Goal: Obtain resource: Download file/media

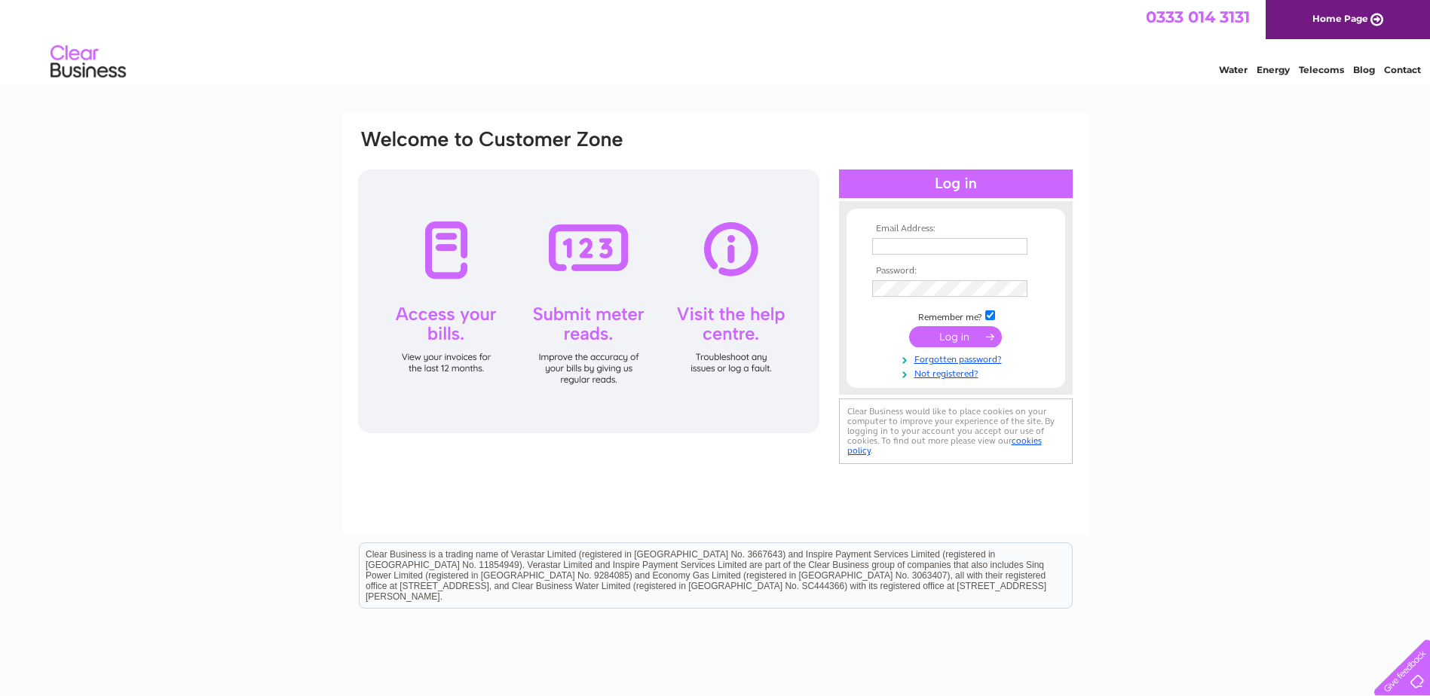
type input "accounts@cameronharris.com"
click at [928, 330] on input "submit" at bounding box center [955, 336] width 93 height 21
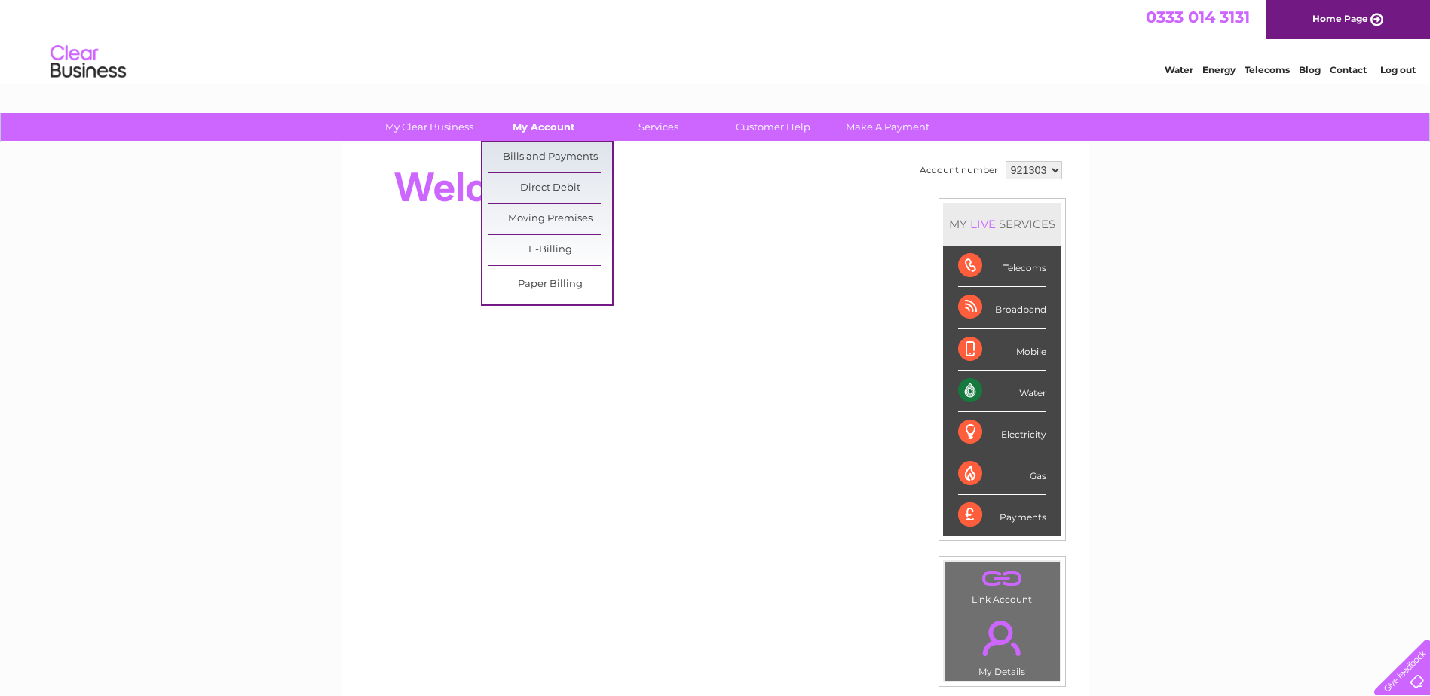
click at [557, 126] on link "My Account" at bounding box center [544, 127] width 124 height 28
click at [551, 155] on link "Bills and Payments" at bounding box center [550, 157] width 124 height 30
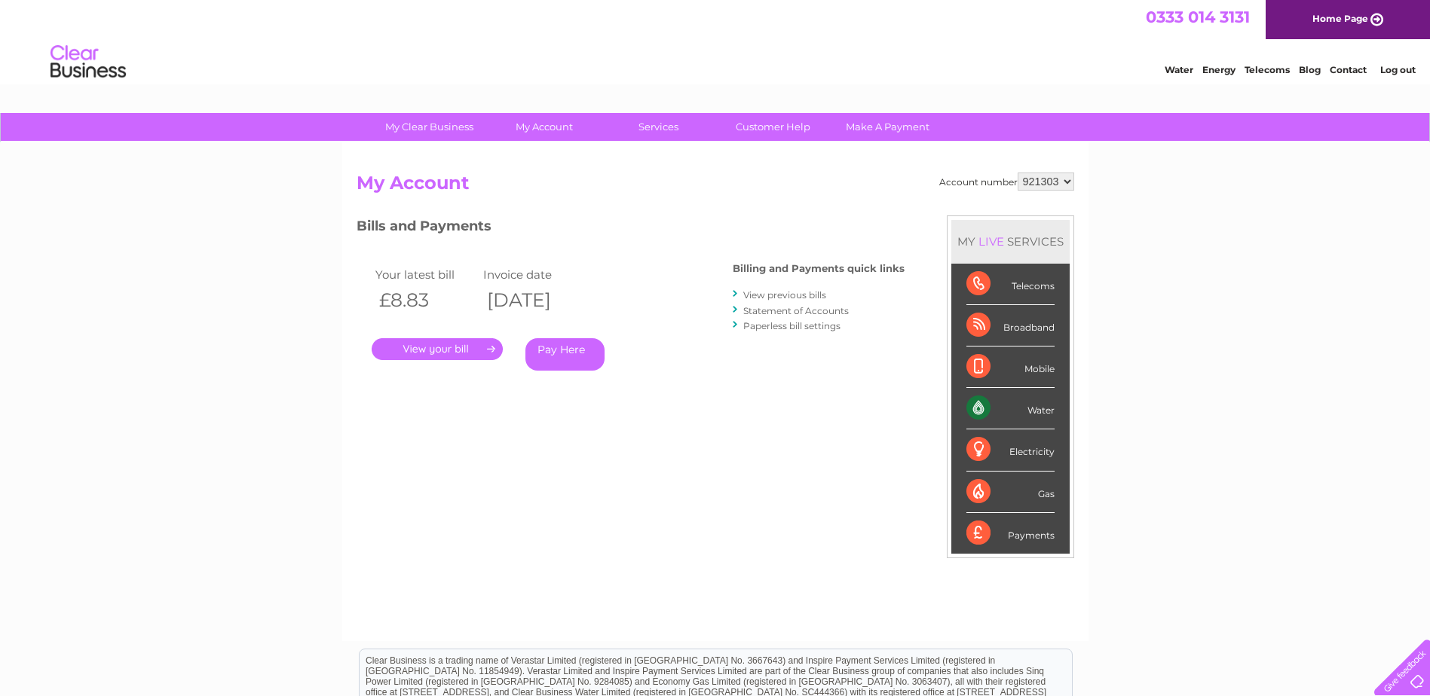
click at [470, 341] on link "." at bounding box center [437, 349] width 131 height 22
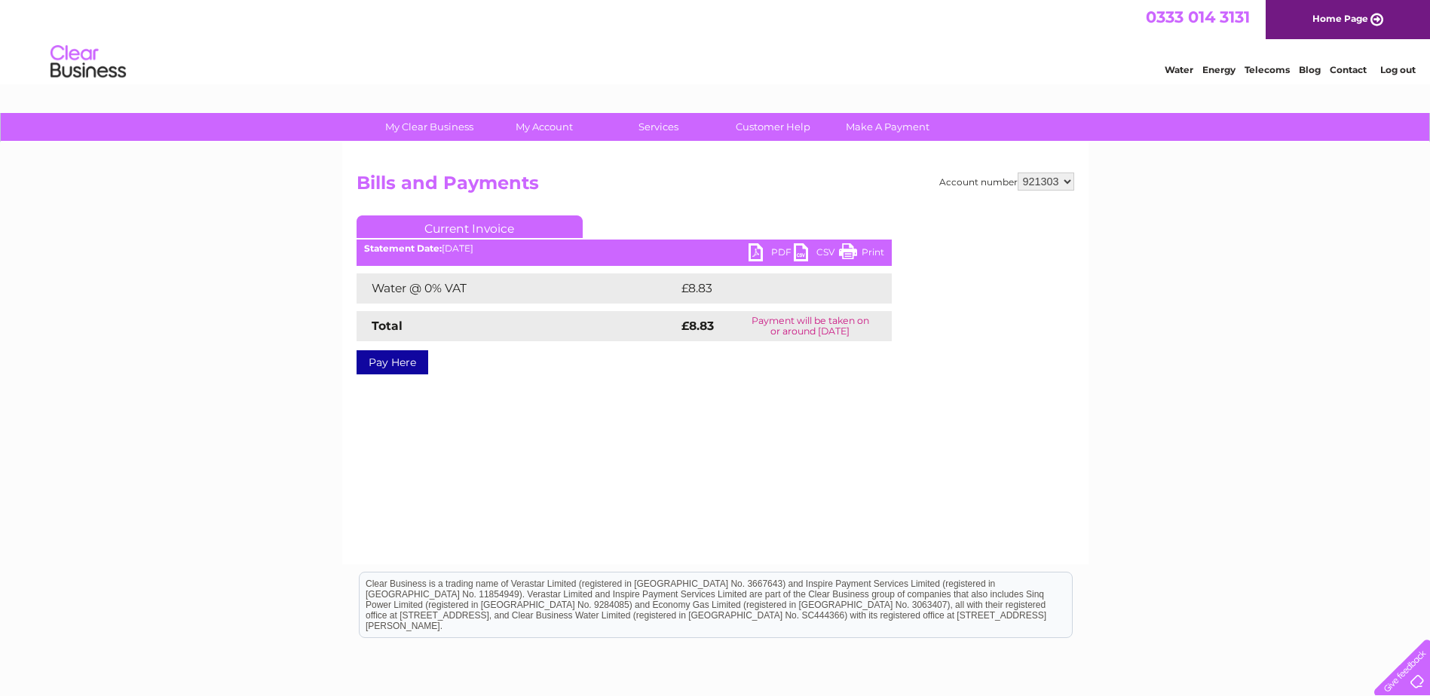
click at [755, 251] on link "PDF" at bounding box center [770, 254] width 45 height 22
click at [1070, 179] on select "921303 928652 936892 972384 972406" at bounding box center [1046, 182] width 57 height 18
click at [1018, 173] on select "921303 928652 936892 972384 972406" at bounding box center [1046, 182] width 57 height 18
click at [761, 252] on link "PDF" at bounding box center [770, 254] width 45 height 22
click at [764, 252] on link "PDF" at bounding box center [770, 254] width 45 height 22
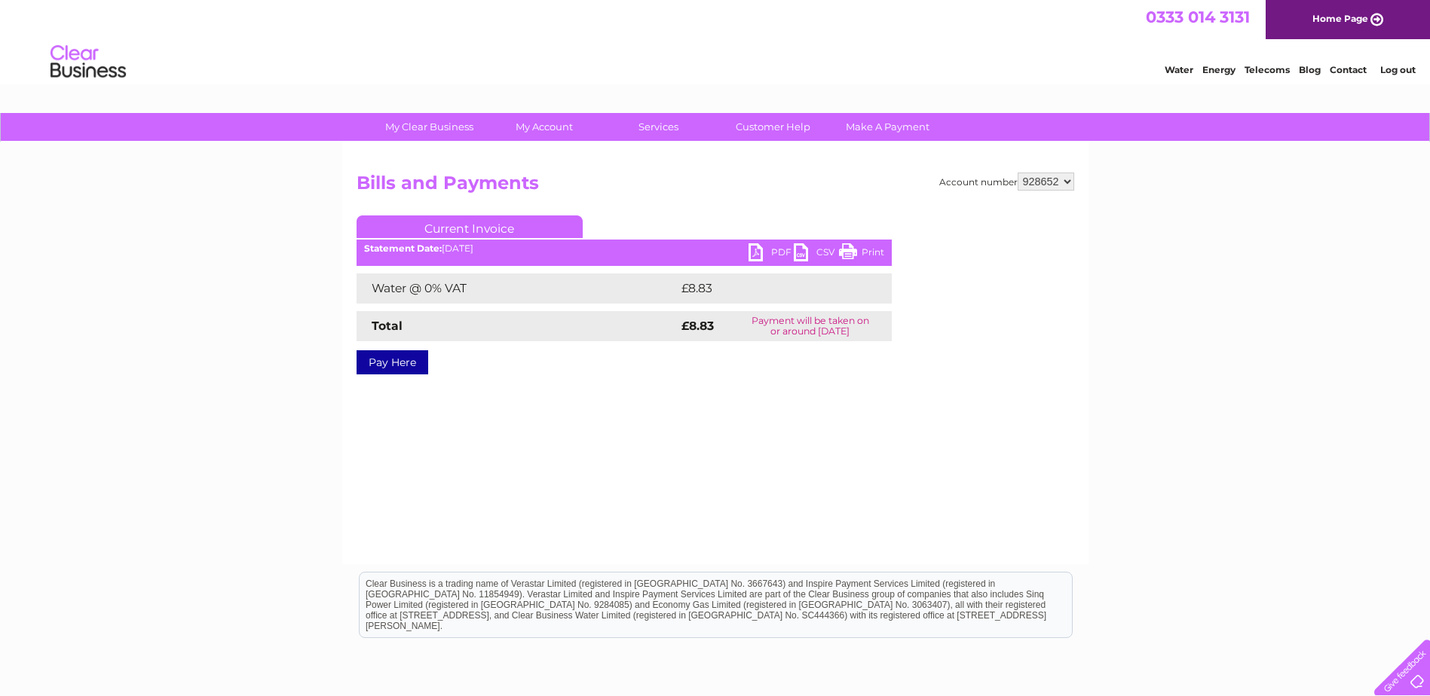
click at [1067, 179] on select "921303 928652 936892 972384 972406" at bounding box center [1046, 182] width 57 height 18
click at [1018, 173] on select "921303 928652 936892 972384 972406" at bounding box center [1046, 182] width 57 height 18
click at [1067, 185] on select "921303 928652 936892 972384 972406" at bounding box center [1046, 182] width 57 height 18
click at [1018, 173] on select "921303 928652 936892 972384 972406" at bounding box center [1046, 182] width 57 height 18
click at [1069, 185] on select "921303 928652 936892 972384 972406" at bounding box center [1046, 182] width 57 height 18
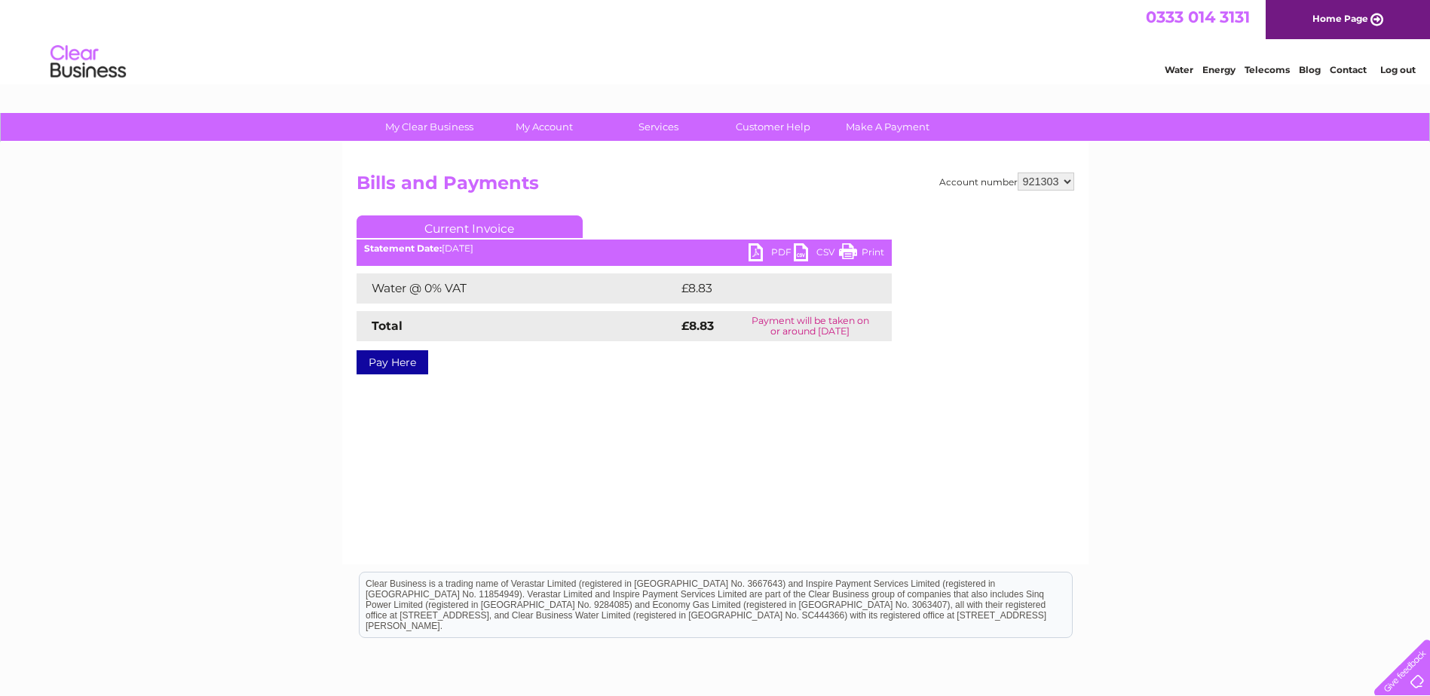
select select "928652"
click at [1018, 173] on select "921303 928652 936892 972384 972406" at bounding box center [1046, 182] width 57 height 18
click at [758, 250] on link "PDF" at bounding box center [770, 254] width 45 height 22
click at [755, 249] on link "PDF" at bounding box center [770, 254] width 45 height 22
click at [1070, 182] on select "921303 928652 936892 972384 972406" at bounding box center [1046, 182] width 57 height 18
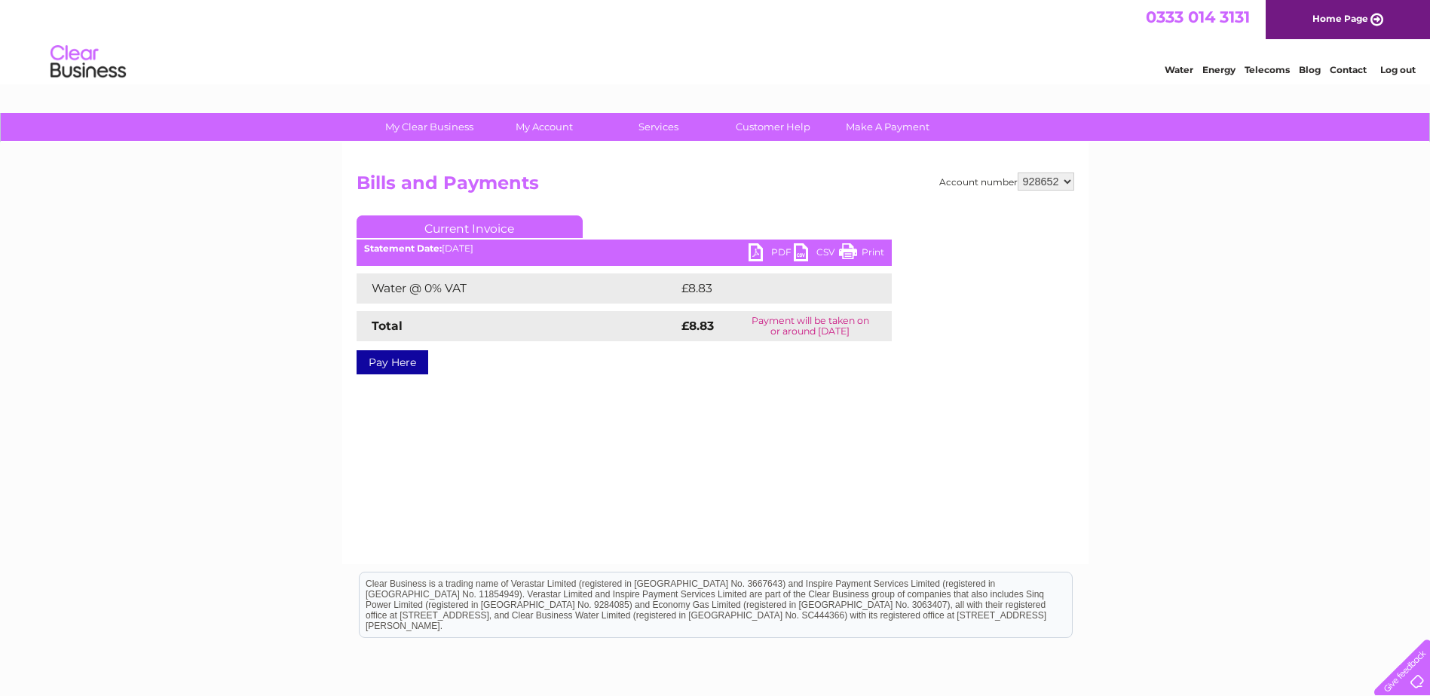
click at [1018, 173] on select "921303 928652 936892 972384 972406" at bounding box center [1046, 182] width 57 height 18
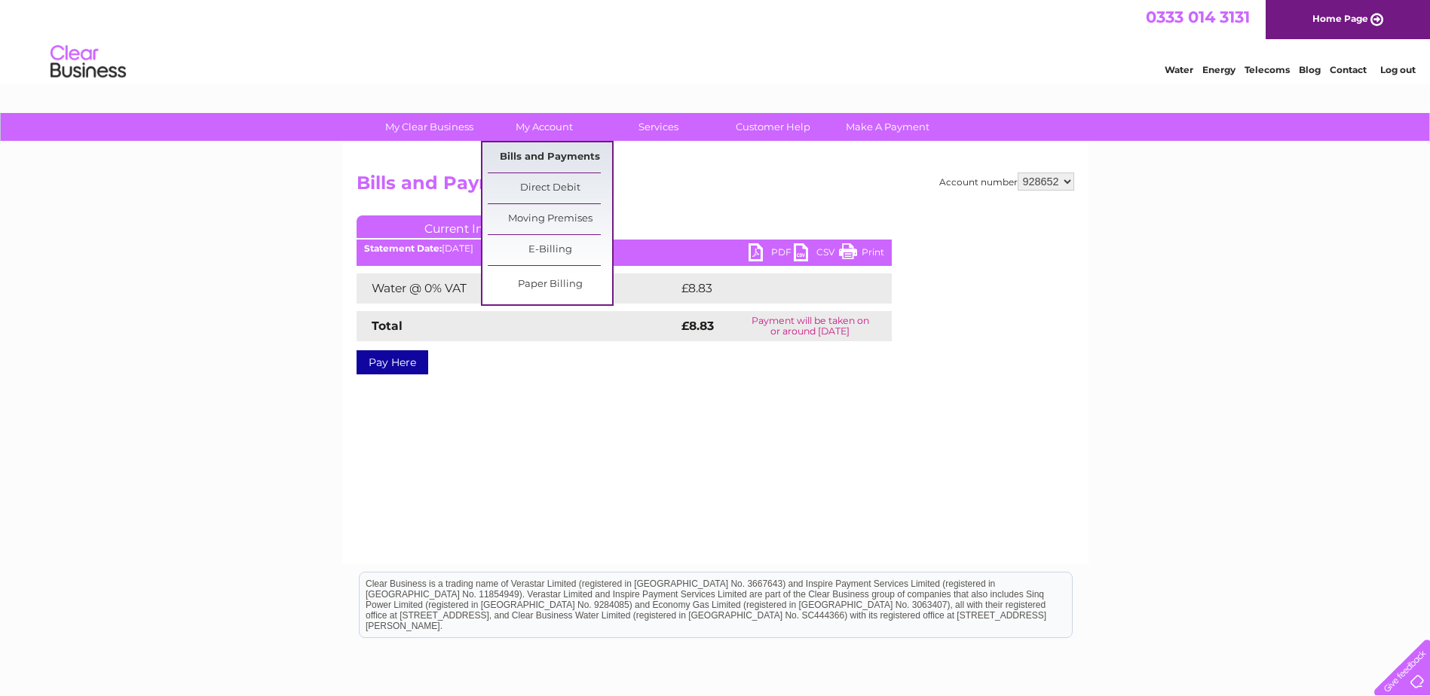
click at [544, 152] on link "Bills and Payments" at bounding box center [550, 157] width 124 height 30
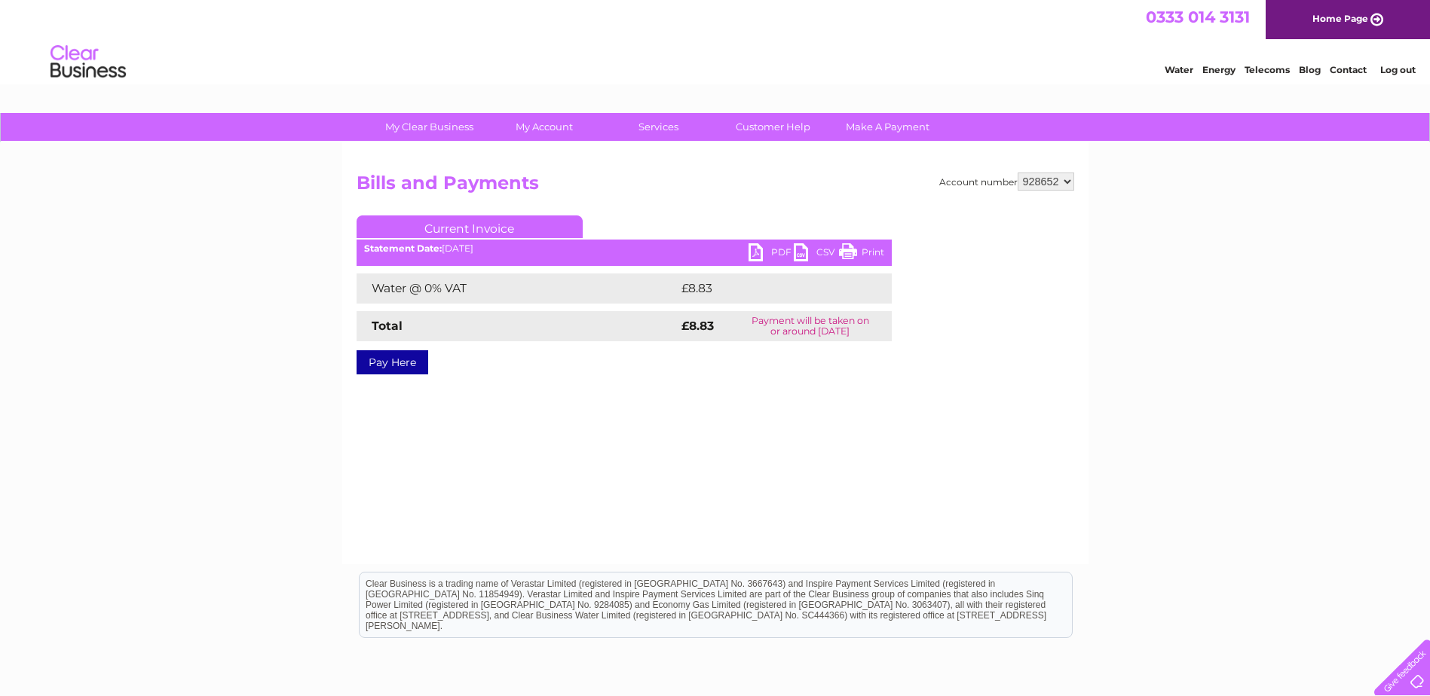
click at [1074, 181] on div "Account number 921303 928652 936892 972384 972406 Bills and Payments Current In…" at bounding box center [715, 353] width 746 height 422
click at [1069, 182] on select "921303 928652 936892 972384 972406" at bounding box center [1046, 182] width 57 height 18
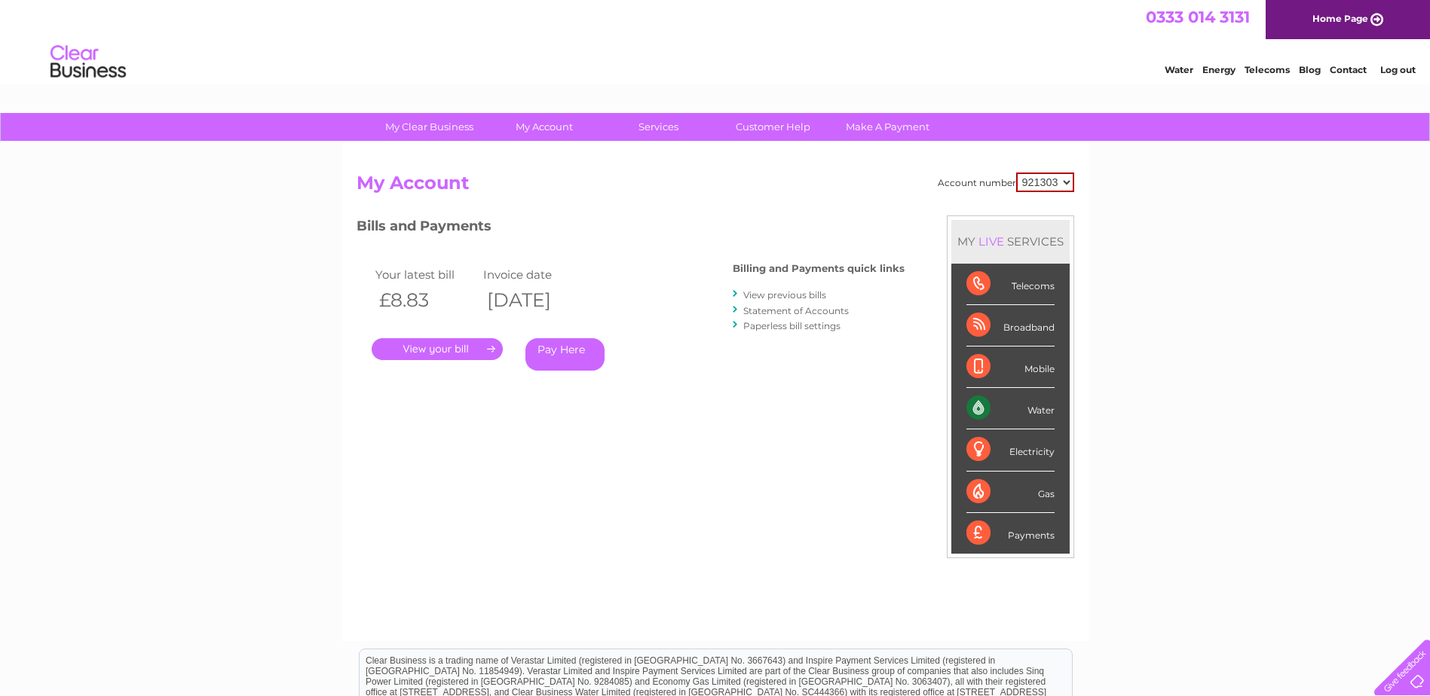
click at [1069, 179] on select "921303 928652 936892 972384 972406" at bounding box center [1045, 183] width 58 height 20
select select "928652"
click at [1016, 173] on select "921303 928652 936892 972384 972406" at bounding box center [1045, 183] width 58 height 20
click at [461, 341] on link "." at bounding box center [437, 349] width 131 height 22
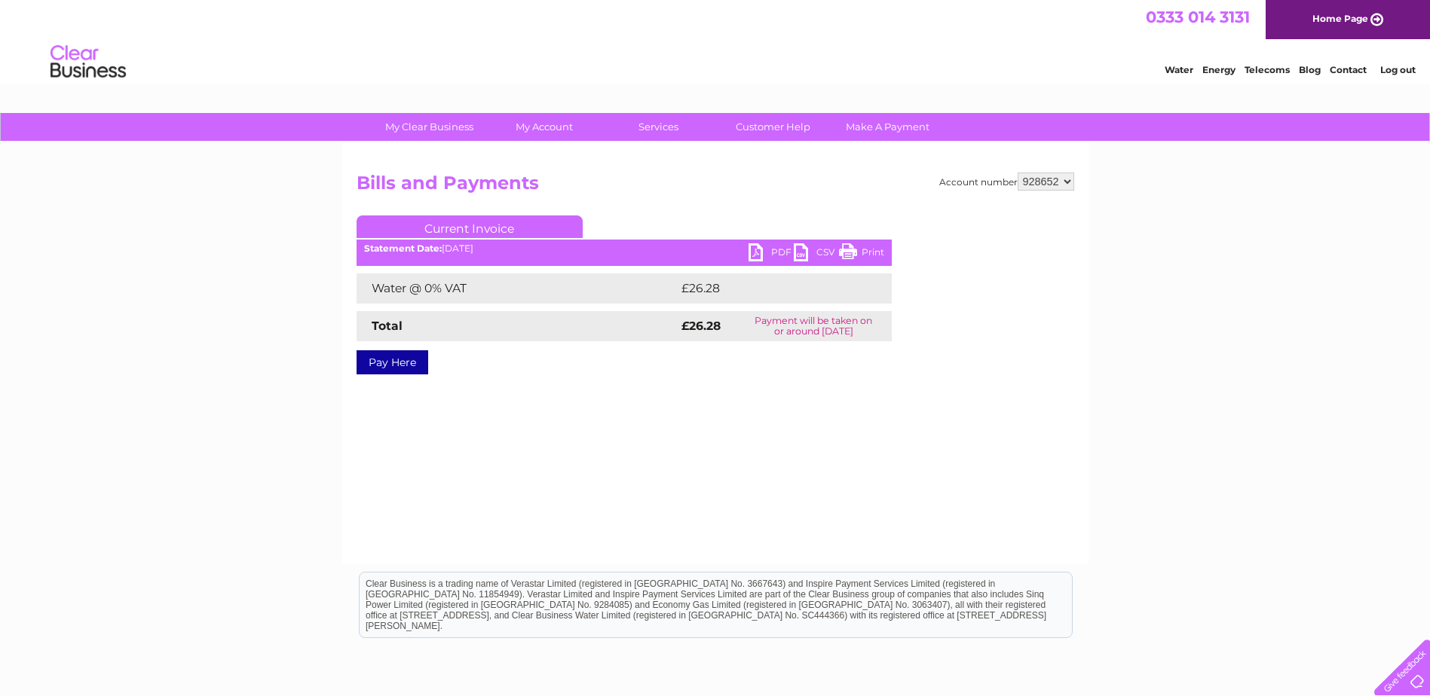
click at [761, 253] on link "PDF" at bounding box center [770, 254] width 45 height 22
click at [1069, 183] on select "921303 928652 936892 972384 972406" at bounding box center [1046, 182] width 57 height 18
select select "936892"
click at [1018, 173] on select "921303 928652 936892 972384 972406" at bounding box center [1046, 182] width 57 height 18
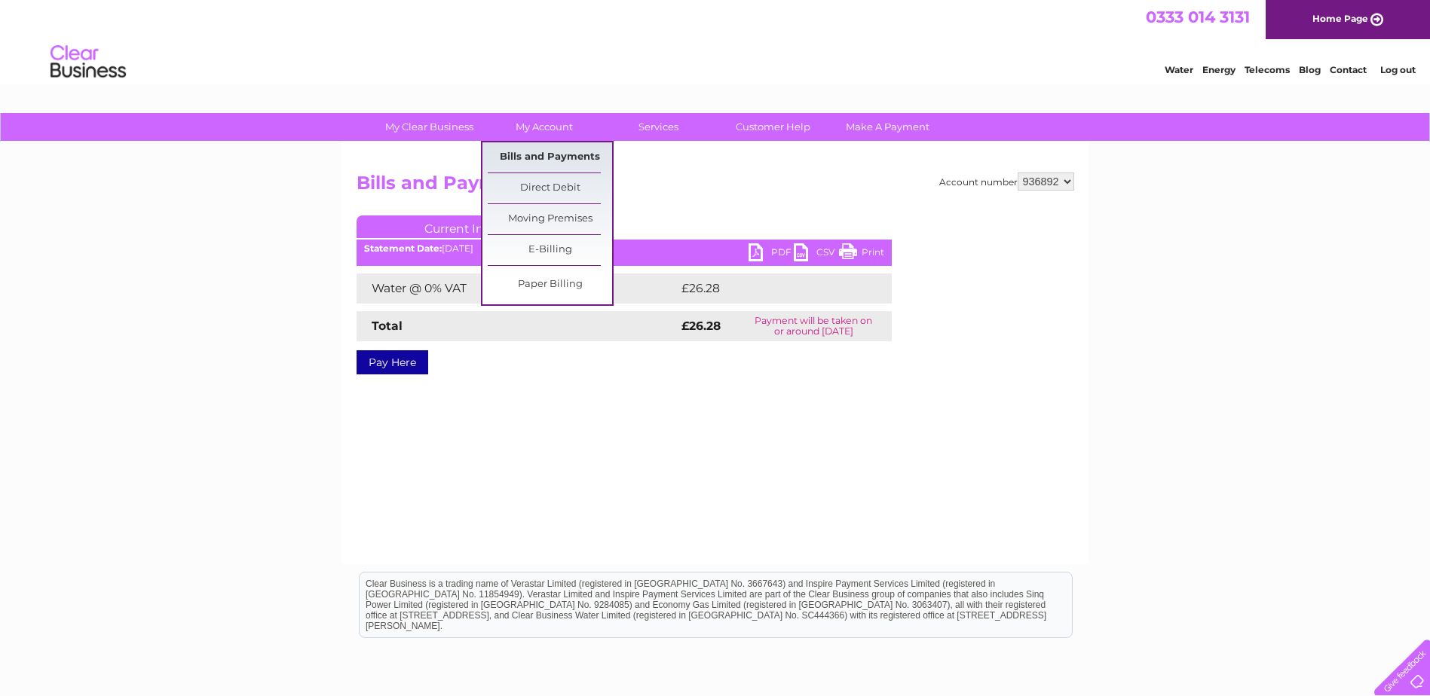
click at [539, 159] on link "Bills and Payments" at bounding box center [550, 157] width 124 height 30
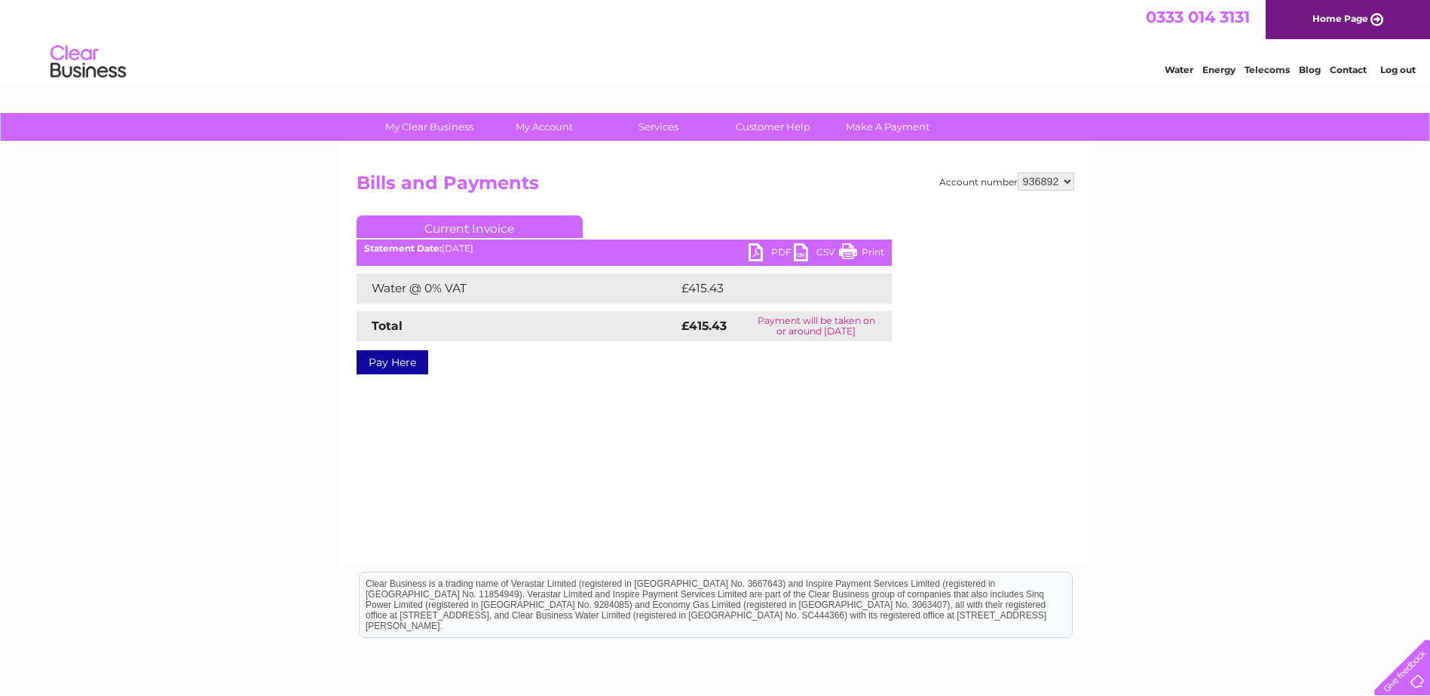
click at [761, 249] on link "PDF" at bounding box center [770, 254] width 45 height 22
click at [1070, 182] on select "921303 928652 936892 972384 972406" at bounding box center [1046, 182] width 57 height 18
select select "972384"
click at [1018, 173] on select "921303 928652 936892 972384 972406" at bounding box center [1046, 182] width 57 height 18
click at [759, 253] on link "PDF" at bounding box center [770, 254] width 45 height 22
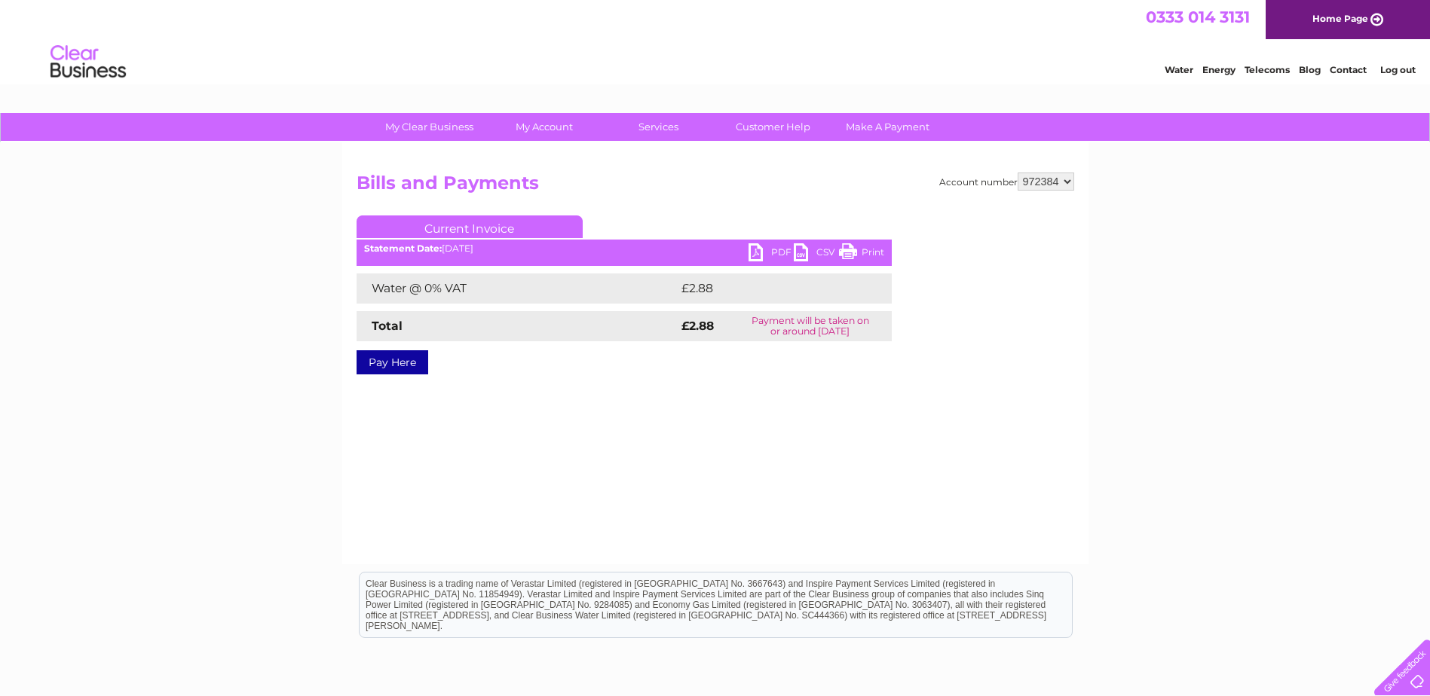
click at [1073, 179] on select "921303 928652 936892 972384 972406" at bounding box center [1046, 182] width 57 height 18
select select "972406"
click at [1018, 173] on select "921303 928652 936892 972384 972406" at bounding box center [1046, 182] width 57 height 18
click at [1067, 182] on select "921303 928652 936892 972384 972406" at bounding box center [1046, 182] width 57 height 18
click at [1094, 330] on div "My Clear Business Login Details My Details My Preferences Link Account My Accou…" at bounding box center [715, 467] width 1430 height 709
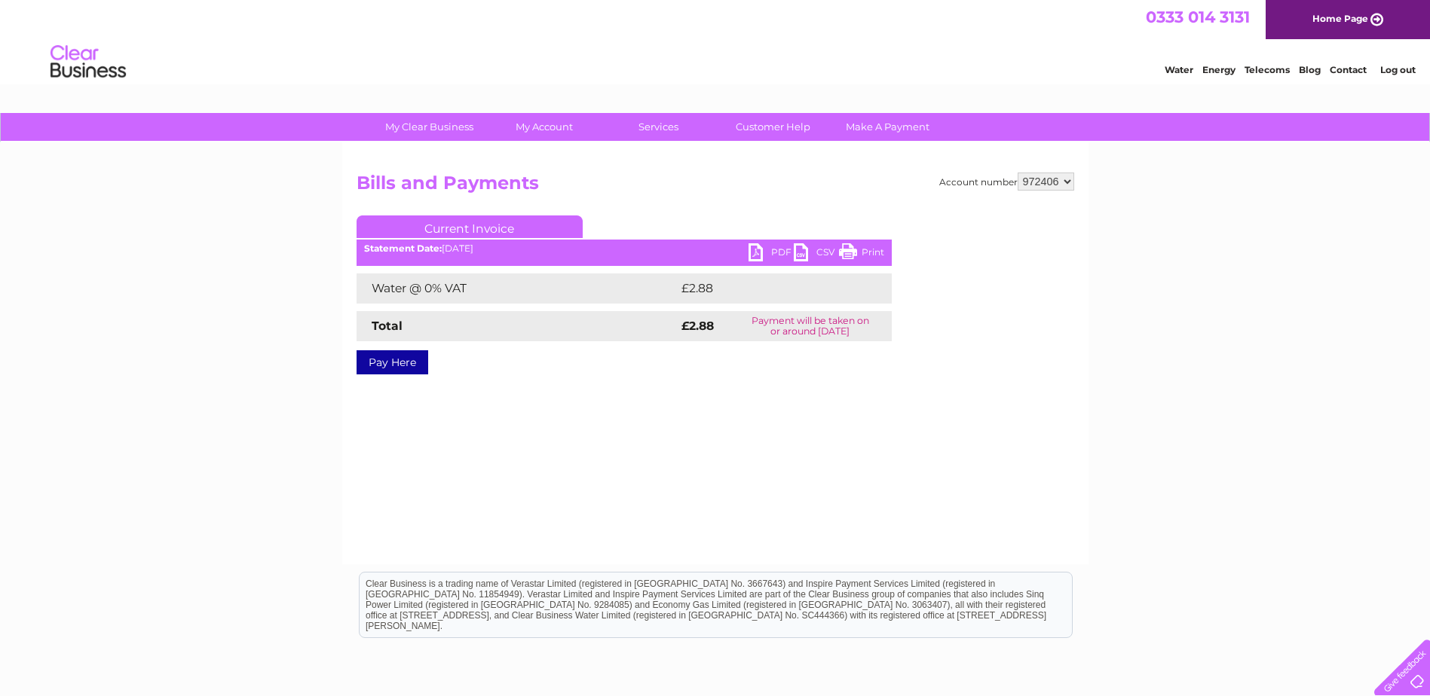
click at [759, 251] on link "PDF" at bounding box center [770, 254] width 45 height 22
click at [1067, 182] on select "921303 928652 936892 972384 972406" at bounding box center [1046, 182] width 57 height 18
click at [1090, 295] on div "My Clear Business Login Details My Details My Preferences Link Account My Accou…" at bounding box center [715, 467] width 1430 height 709
click at [1066, 179] on select "921303 928652 936892 972384 972406" at bounding box center [1046, 182] width 57 height 18
click at [1018, 173] on select "921303 928652 936892 972384 972406" at bounding box center [1046, 182] width 57 height 18
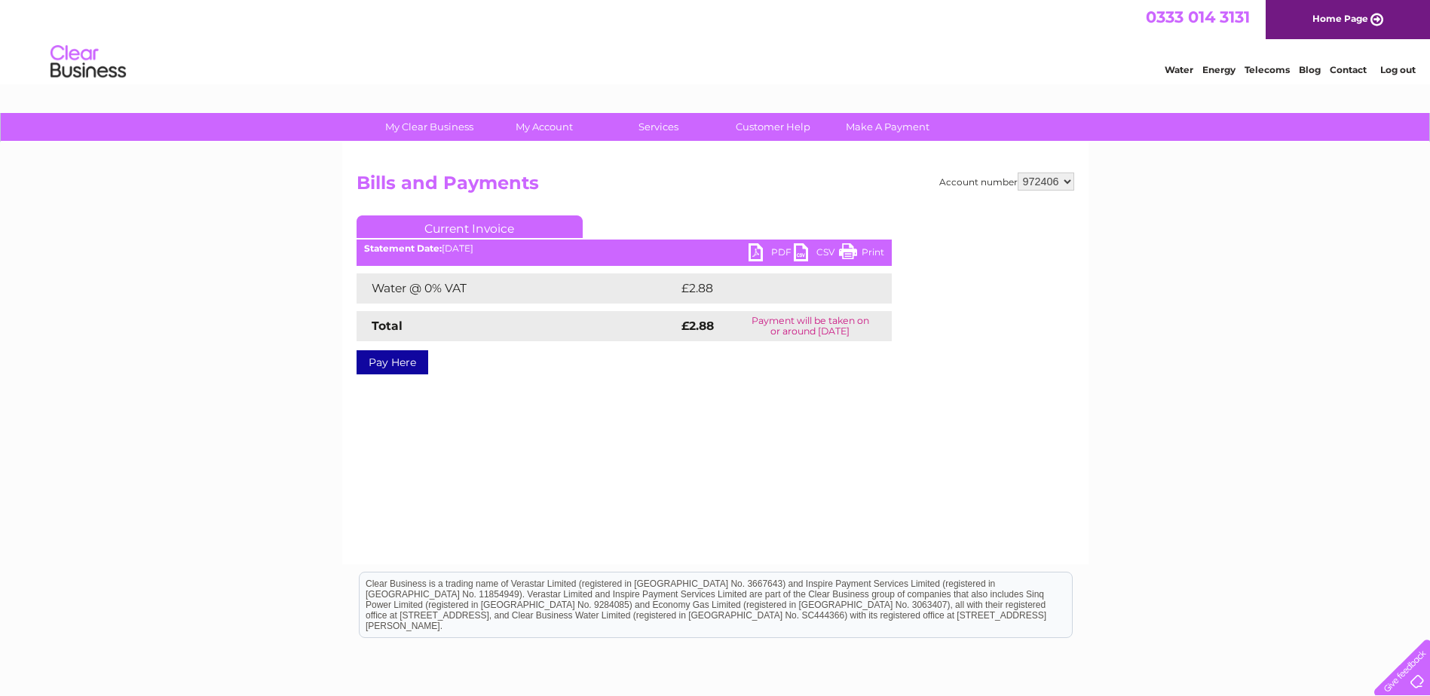
click at [1070, 184] on select "921303 928652 936892 972384 972406" at bounding box center [1046, 182] width 57 height 18
click at [1030, 413] on div "Account number 921303 928652 936892 972384 972406 Bills and Payments Current In…" at bounding box center [715, 353] width 746 height 422
click at [1070, 180] on select "921303 928652 936892 972384 972406" at bounding box center [1046, 182] width 57 height 18
select select "936892"
click at [1018, 173] on select "921303 928652 936892 972384 972406" at bounding box center [1046, 182] width 57 height 18
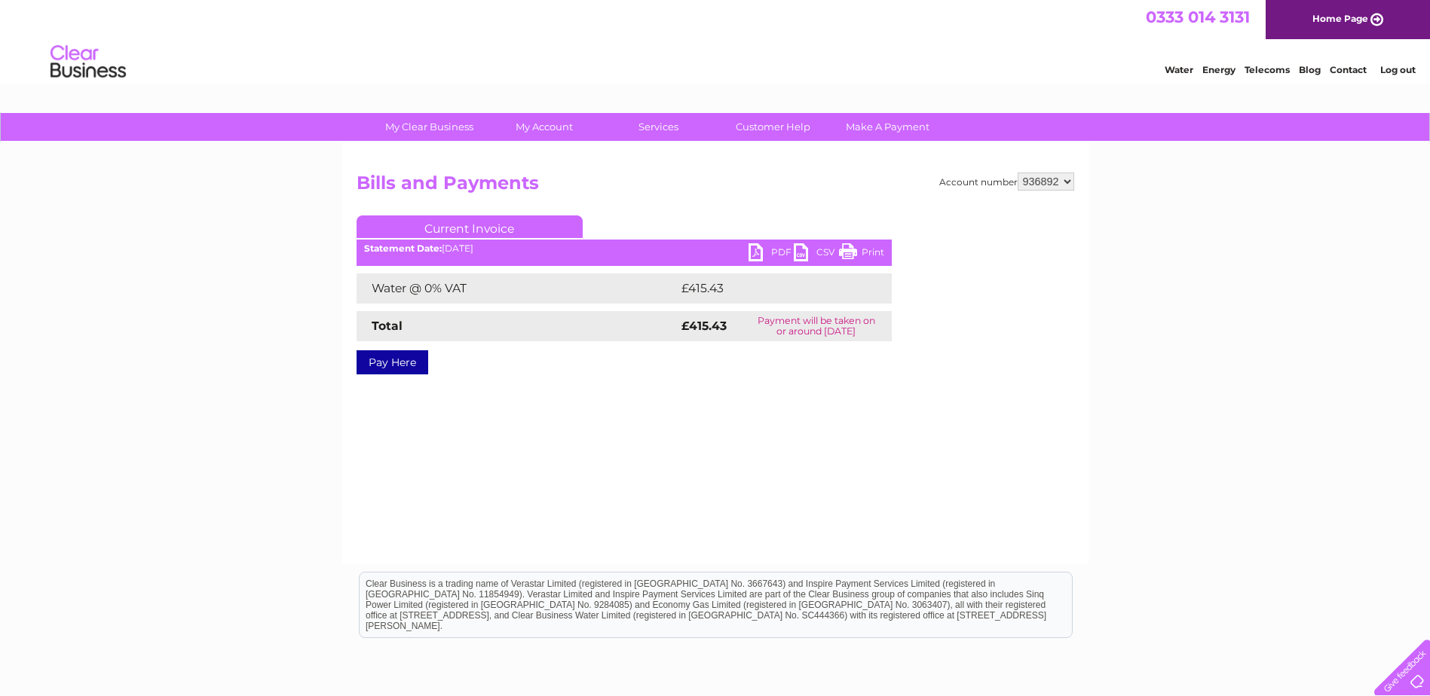
click at [1067, 185] on select "921303 928652 936892 972384 972406" at bounding box center [1046, 182] width 57 height 18
select select "972406"
click at [1018, 173] on select "921303 928652 936892 972384 972406" at bounding box center [1046, 182] width 57 height 18
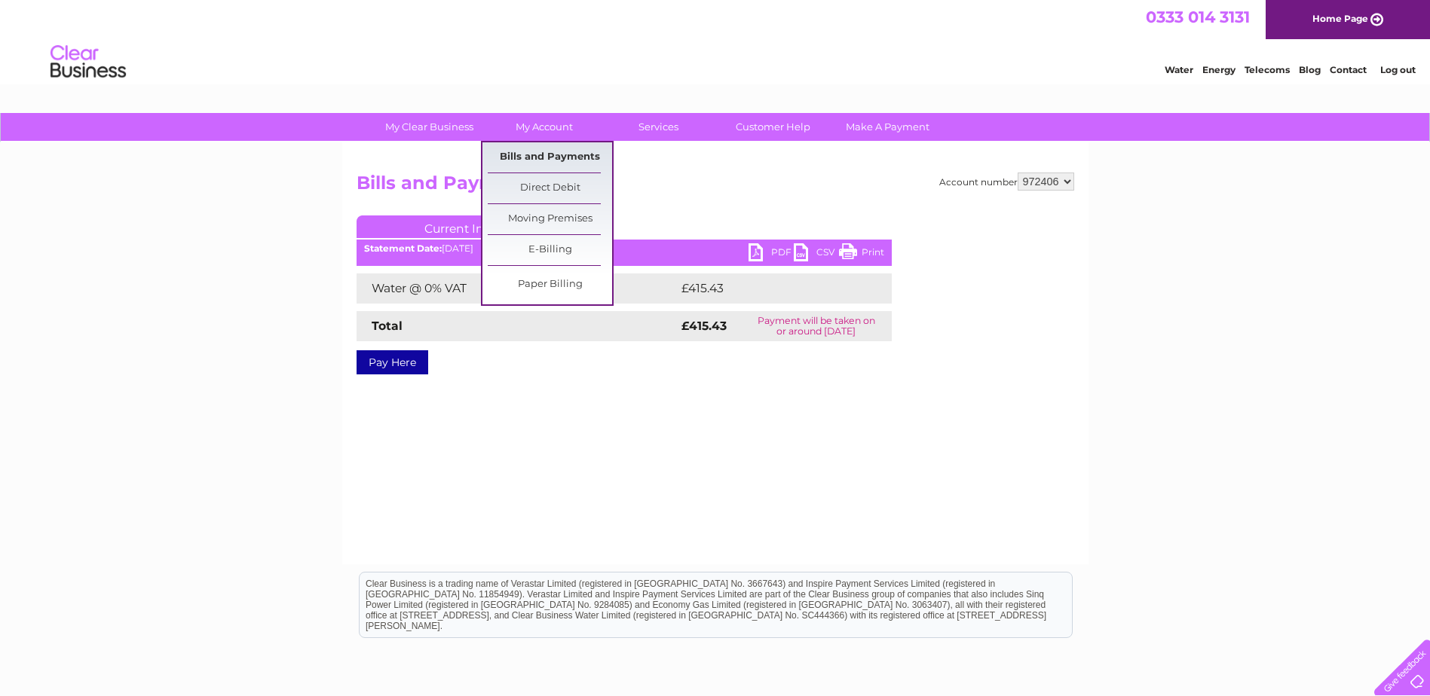
click at [543, 144] on link "Bills and Payments" at bounding box center [550, 157] width 124 height 30
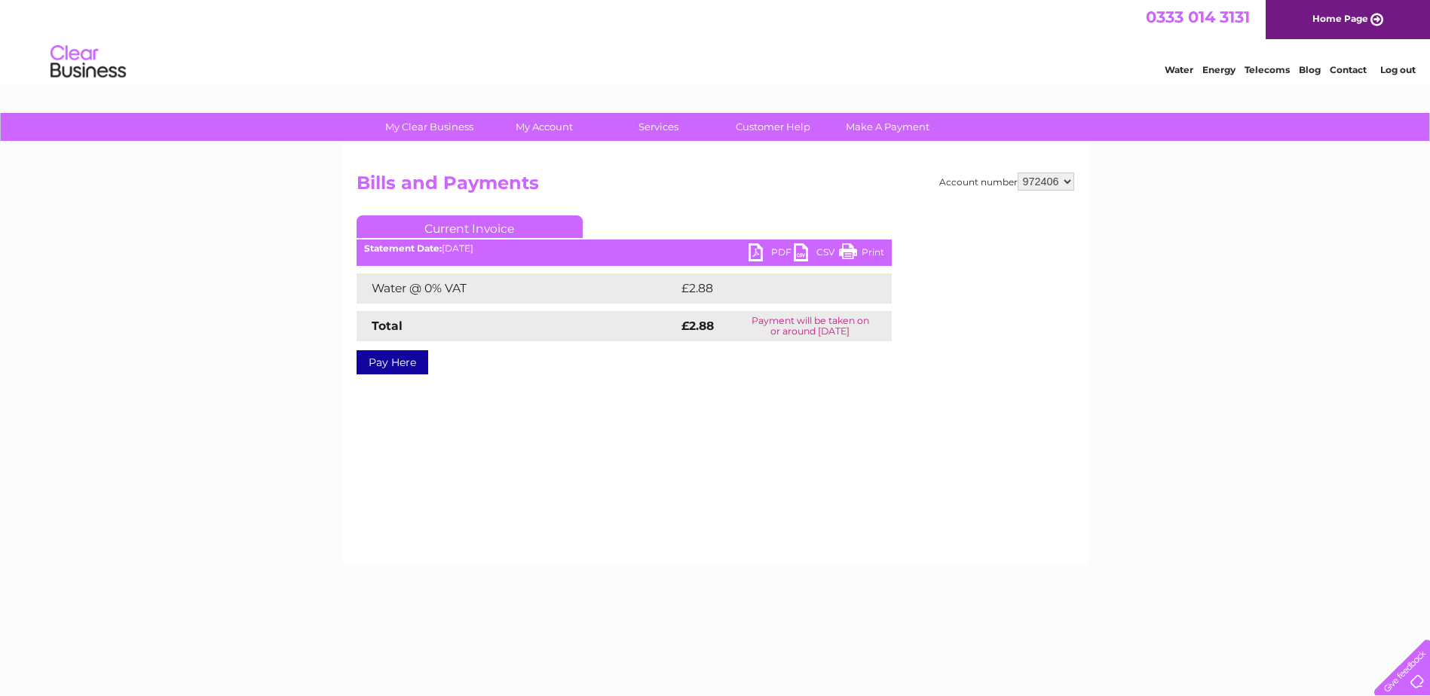
click at [754, 249] on link "PDF" at bounding box center [770, 254] width 45 height 22
